Goal: Information Seeking & Learning: Check status

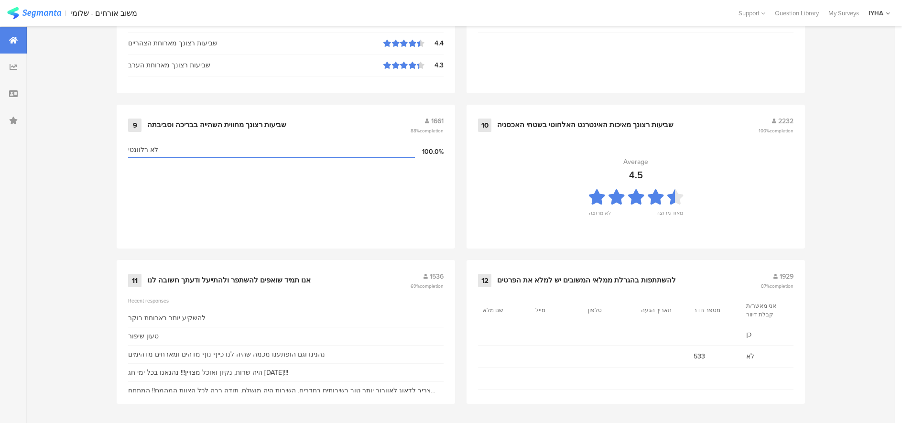
scroll to position [979, 0]
click at [242, 278] on div "אנו תמיד שואפים להשתפר ולהתייעל ודעתך חשובה לנו" at bounding box center [229, 280] width 164 height 10
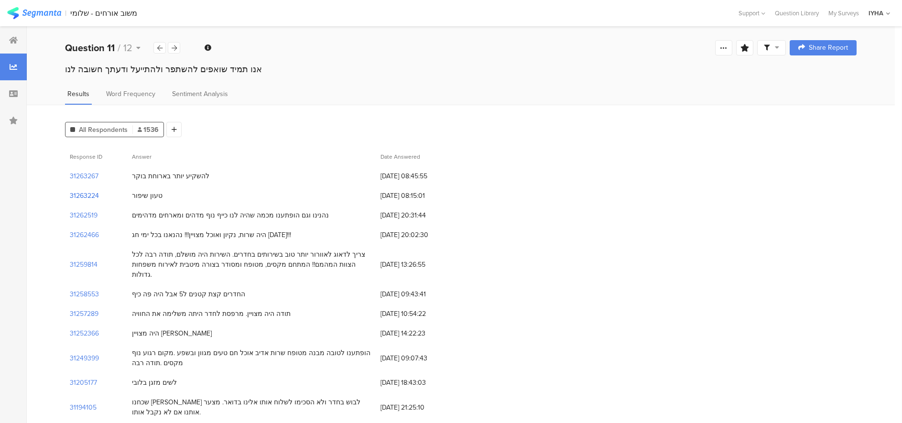
click at [89, 193] on section "31263224" at bounding box center [84, 196] width 29 height 10
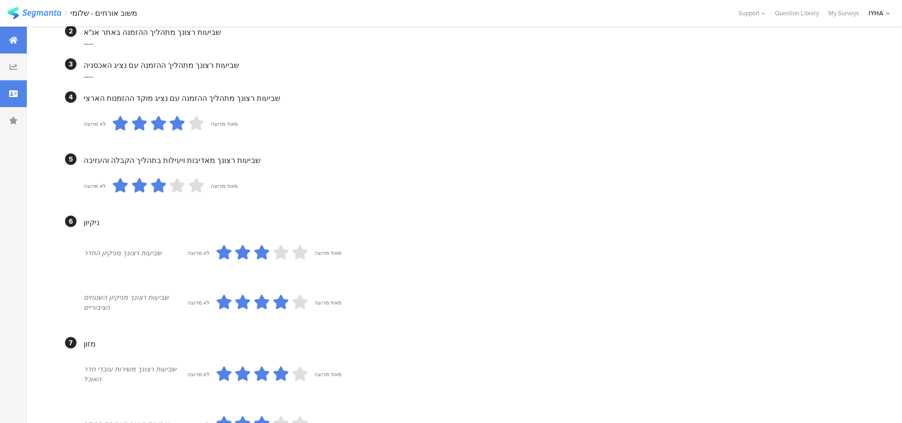
scroll to position [227, 0]
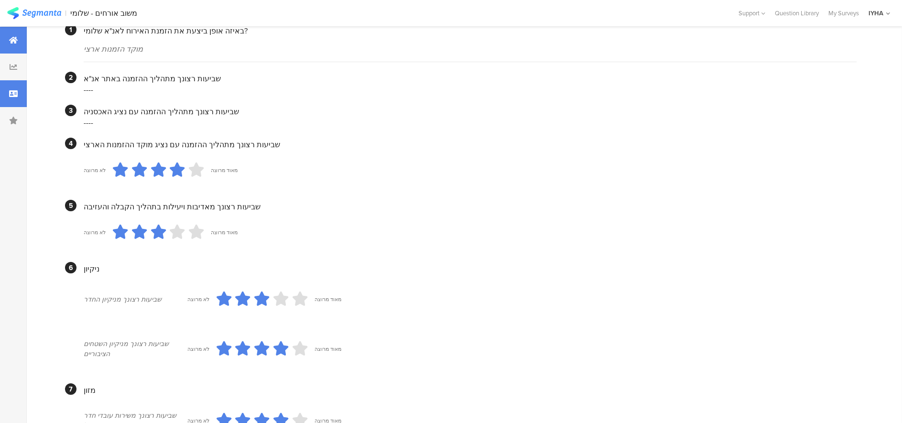
click at [11, 42] on icon at bounding box center [13, 40] width 9 height 8
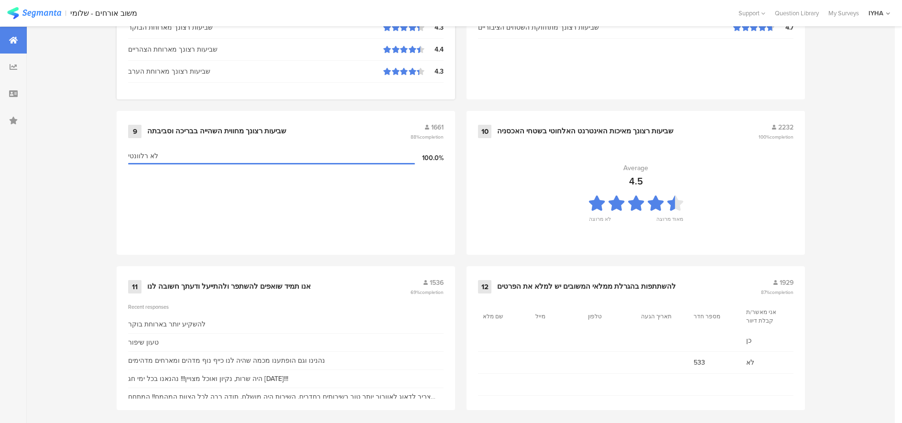
scroll to position [979, 0]
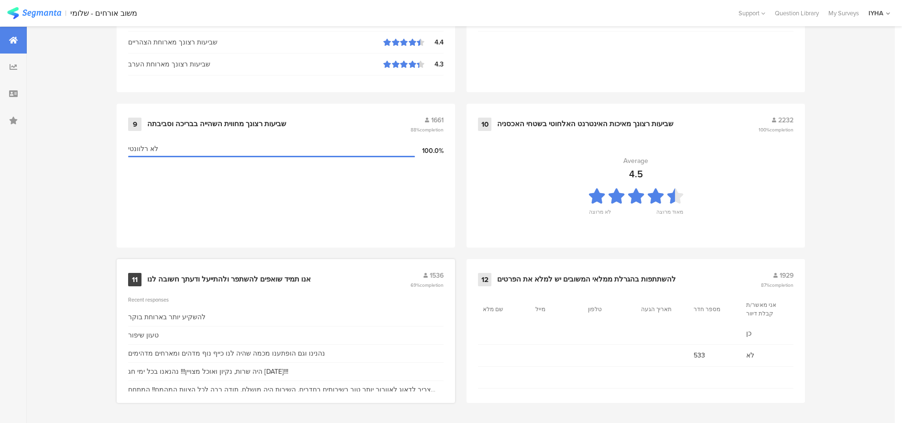
click at [210, 277] on div "אנו תמיד שואפים להשתפר ולהתייעל ודעתך חשובה לנו" at bounding box center [229, 280] width 164 height 10
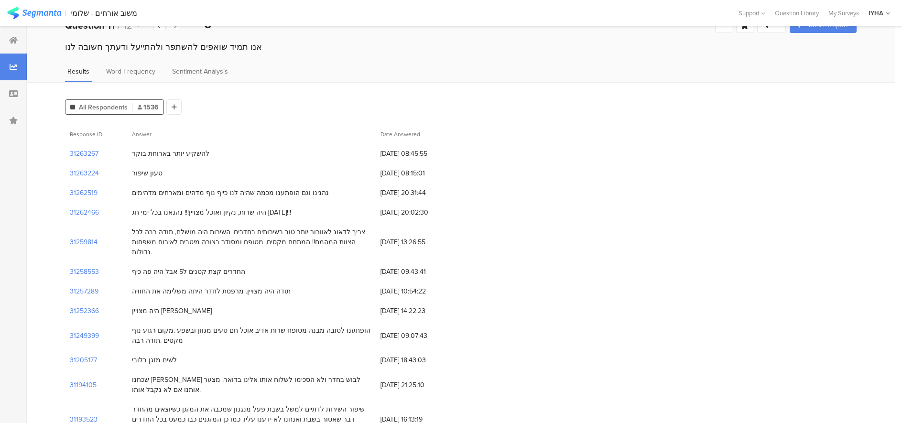
scroll to position [24, 0]
